Goal: Task Accomplishment & Management: Use online tool/utility

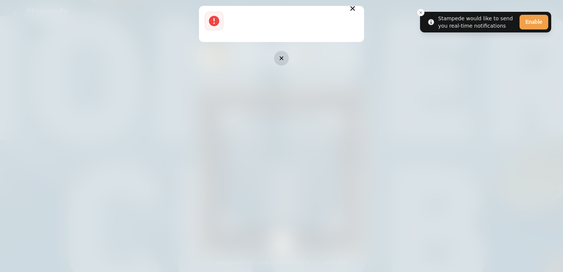
click at [283, 55] on icon "button" at bounding box center [281, 58] width 7 height 7
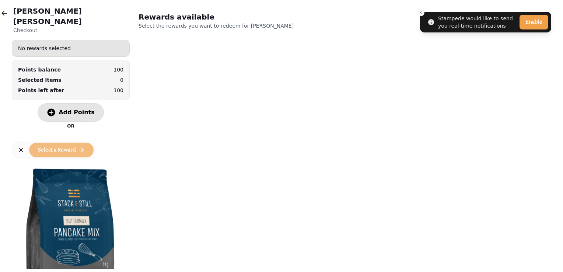
click at [85, 109] on span "Add Points" at bounding box center [77, 112] width 36 height 6
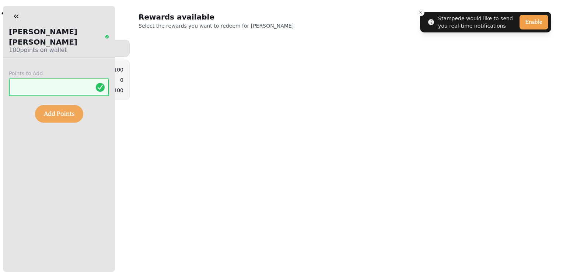
click at [65, 111] on span "Add Points" at bounding box center [59, 114] width 31 height 6
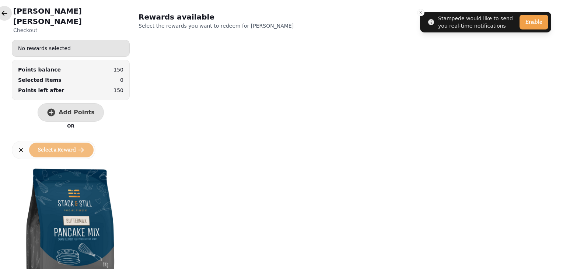
click at [1, 14] on icon "button" at bounding box center [4, 13] width 7 height 7
